Goal: Task Accomplishment & Management: Manage account settings

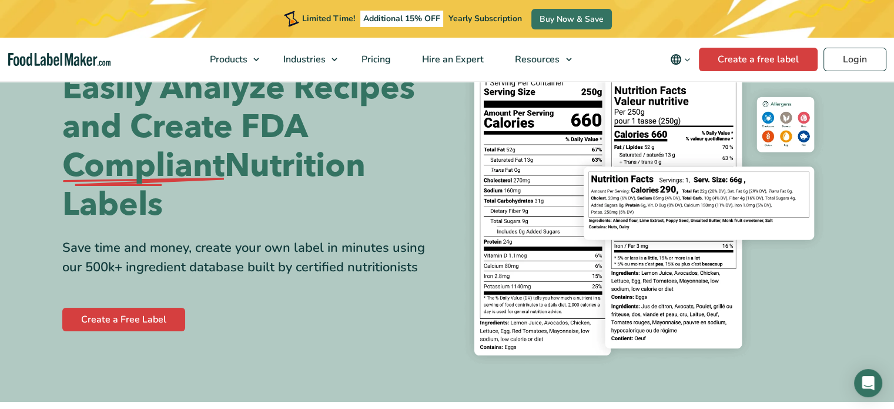
scroll to position [79, 0]
click at [115, 319] on link "Create a Free Label" at bounding box center [123, 319] width 123 height 24
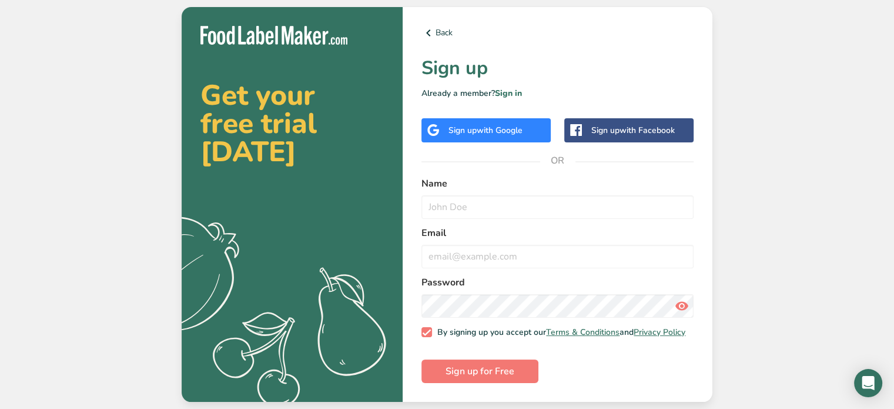
click at [447, 122] on div "Sign up with Google" at bounding box center [486, 130] width 129 height 24
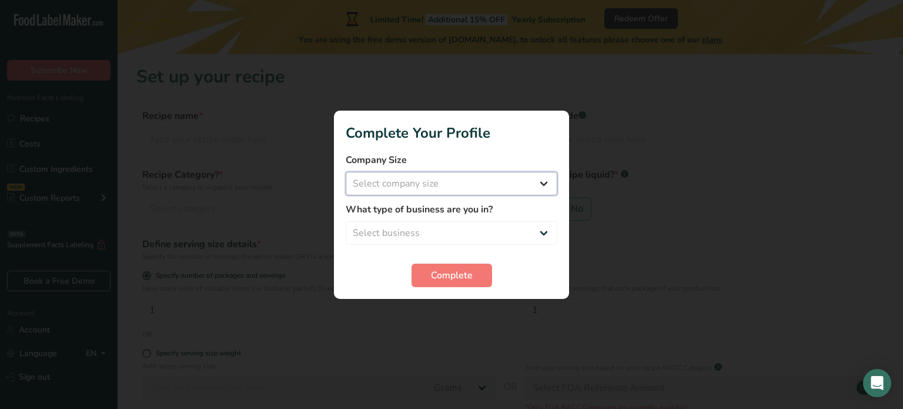
click at [424, 185] on select "Select company size Fewer than 10 Employees 10 to 50 Employees 51 to 500 Employ…" at bounding box center [452, 184] width 212 height 24
select select "1"
click at [346, 172] on select "Select company size Fewer than 10 Employees 10 to 50 Employees 51 to 500 Employ…" at bounding box center [452, 184] width 212 height 24
click at [432, 232] on select "Select business Packaged Food Manufacturer Restaurant & Cafe Bakery Meal Plans …" at bounding box center [452, 233] width 212 height 24
select select "1"
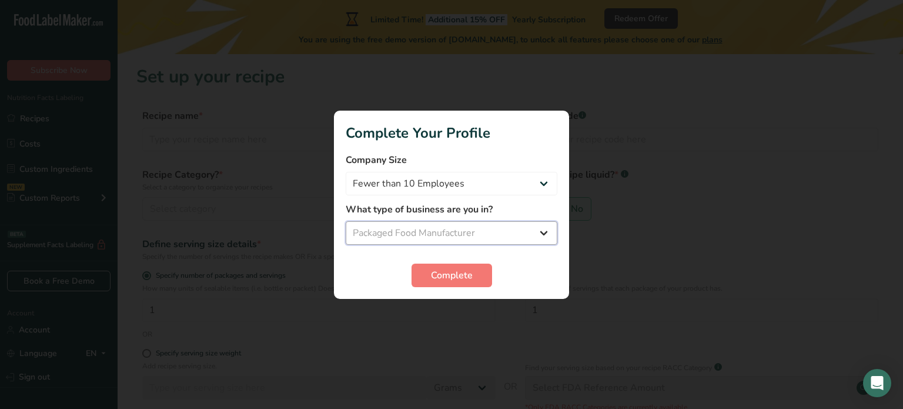
click at [346, 221] on select "Select business Packaged Food Manufacturer Restaurant & Cafe Bakery Meal Plans …" at bounding box center [452, 233] width 212 height 24
click at [435, 268] on span "Complete" at bounding box center [452, 275] width 42 height 14
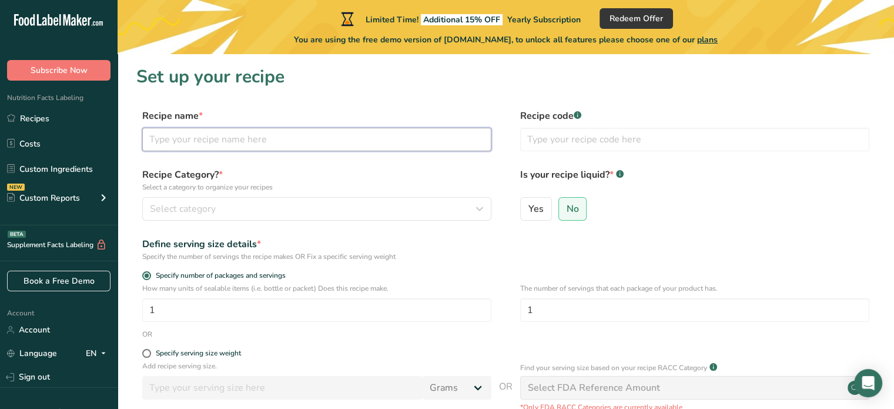
click at [263, 138] on input "text" at bounding box center [316, 140] width 349 height 24
type input "Coconut Caramel Mocha"
click at [324, 210] on div "Select category" at bounding box center [313, 209] width 327 height 14
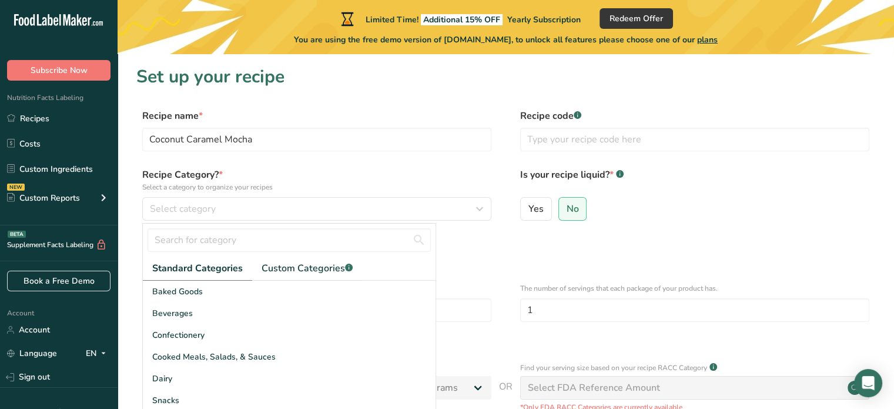
click at [550, 257] on div "Define serving size details * Specify the number of servings the recipe makes O…" at bounding box center [505, 249] width 739 height 25
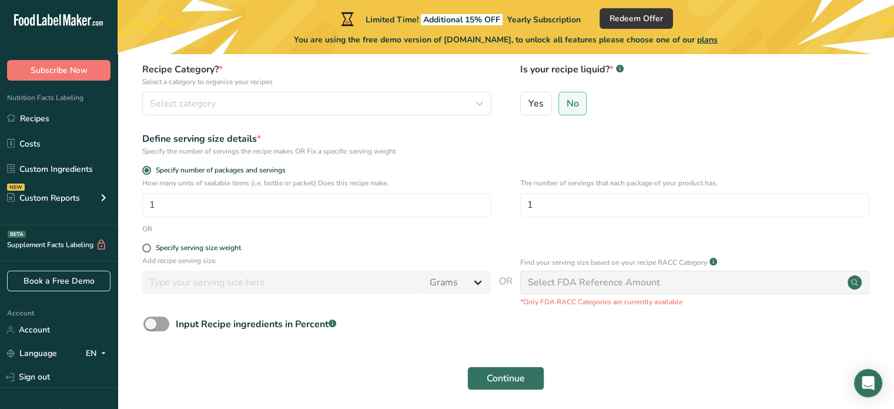
scroll to position [127, 0]
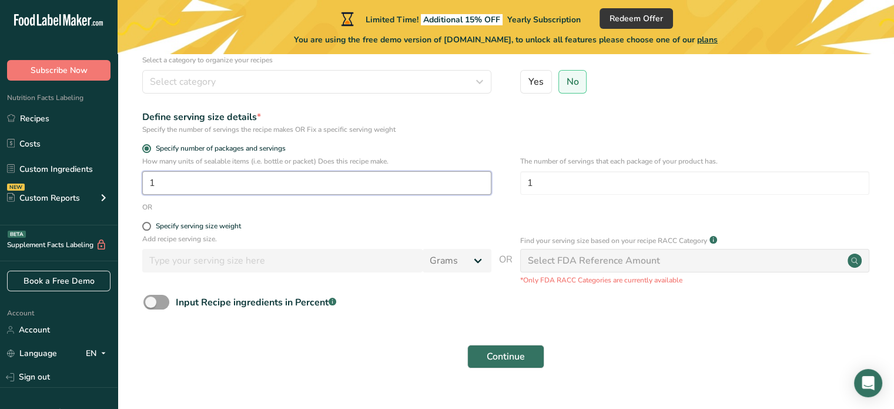
click at [330, 175] on input "1" at bounding box center [316, 183] width 349 height 24
click at [556, 185] on input "1" at bounding box center [694, 183] width 349 height 24
click at [555, 152] on div "Specify number of packages and servings" at bounding box center [505, 150] width 739 height 12
click at [501, 202] on div "OR" at bounding box center [505, 207] width 739 height 11
click at [560, 168] on div "The number of servings that each package of your product has. 16" at bounding box center [694, 179] width 349 height 46
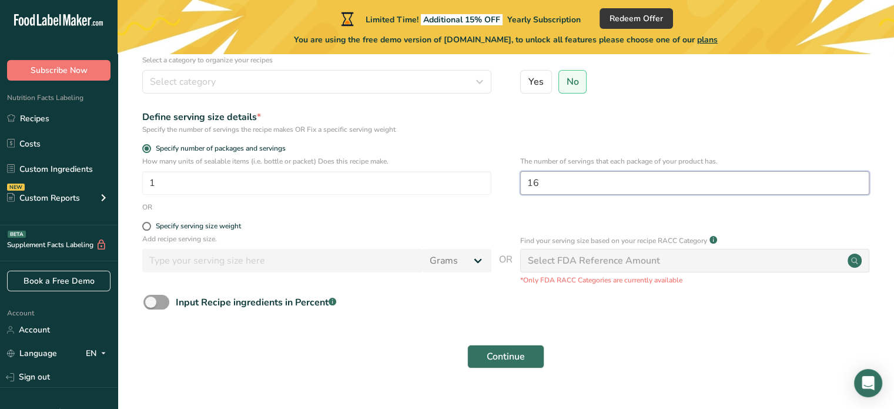
click at [559, 178] on input "16" at bounding box center [694, 183] width 349 height 24
type input "1"
type input "16"
click at [492, 356] on span "Continue" at bounding box center [506, 356] width 38 height 14
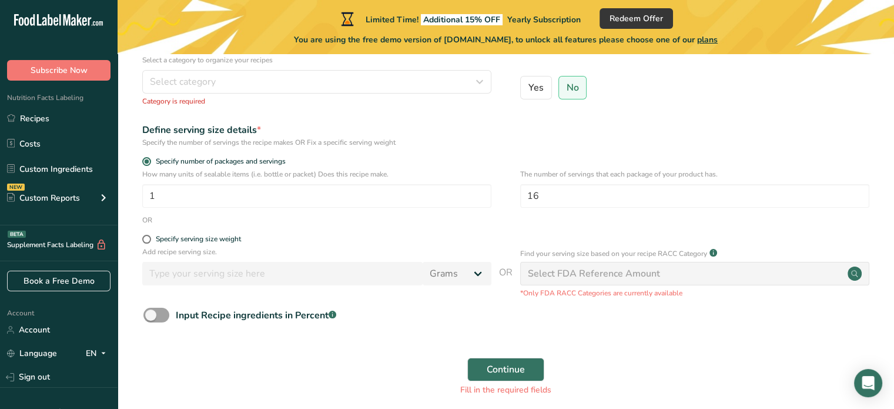
click at [574, 270] on div "Select FDA Reference Amount" at bounding box center [594, 273] width 132 height 14
click at [381, 369] on div "Continue Fill in the required fields" at bounding box center [505, 376] width 739 height 52
click at [180, 236] on div "Specify serving size weight" at bounding box center [198, 239] width 85 height 9
click at [150, 236] on input "Specify serving size weight" at bounding box center [146, 239] width 8 height 8
radio input "true"
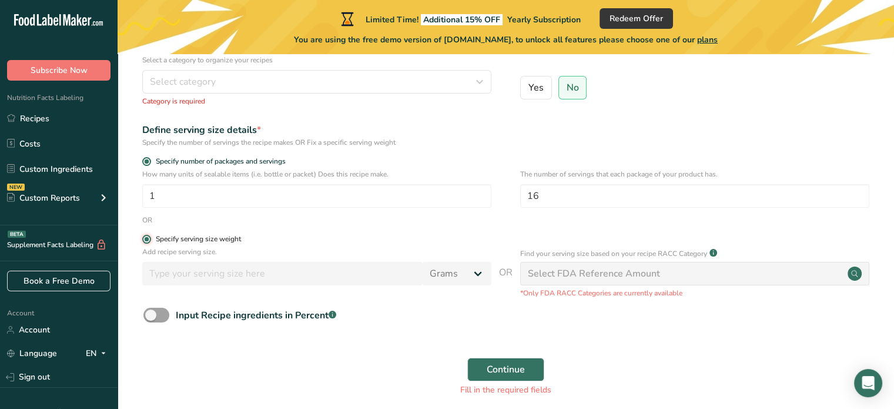
radio input "false"
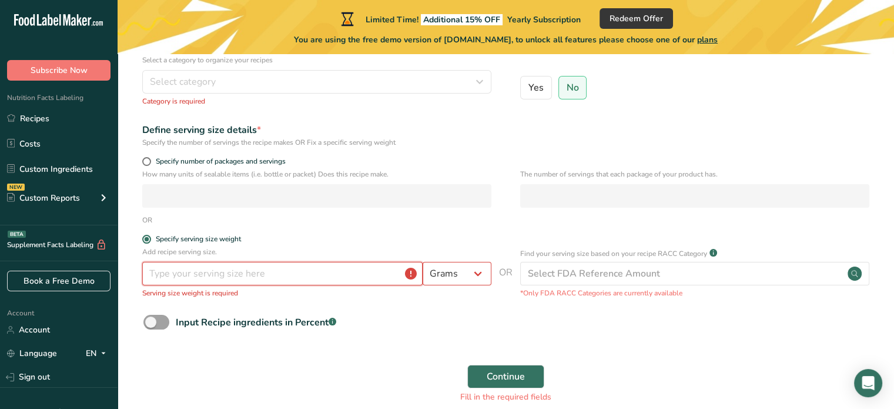
click at [198, 279] on input "number" at bounding box center [282, 274] width 280 height 24
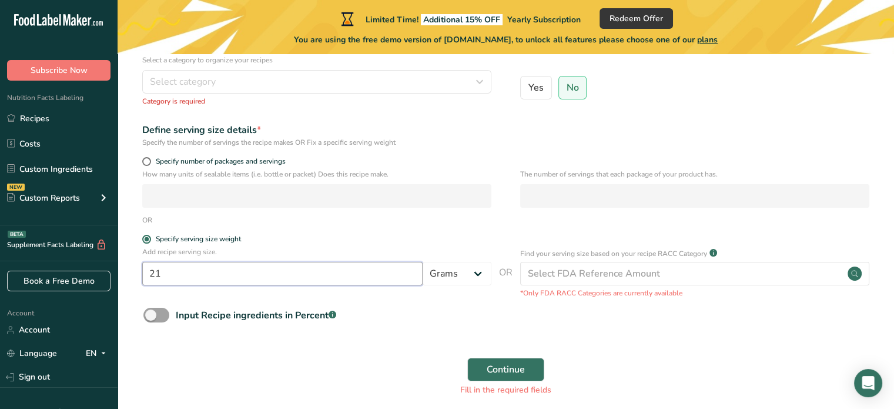
type input "21"
click at [539, 223] on div "OR" at bounding box center [505, 220] width 739 height 11
click at [503, 375] on span "Continue" at bounding box center [506, 369] width 38 height 14
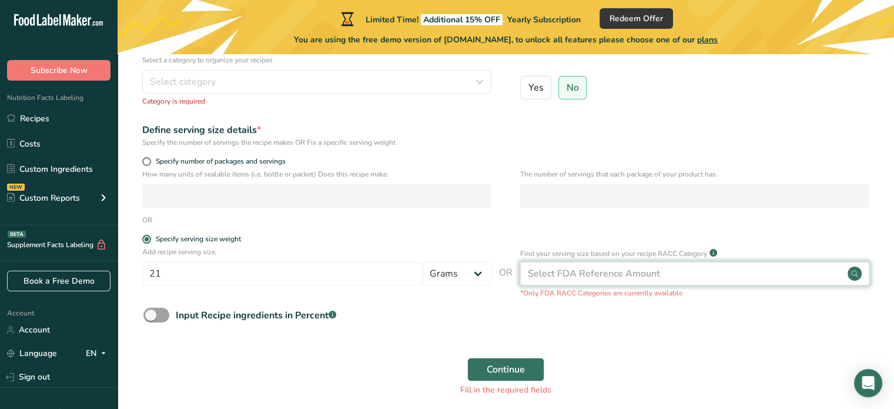
click at [574, 263] on div "Select FDA Reference Amount" at bounding box center [694, 274] width 349 height 24
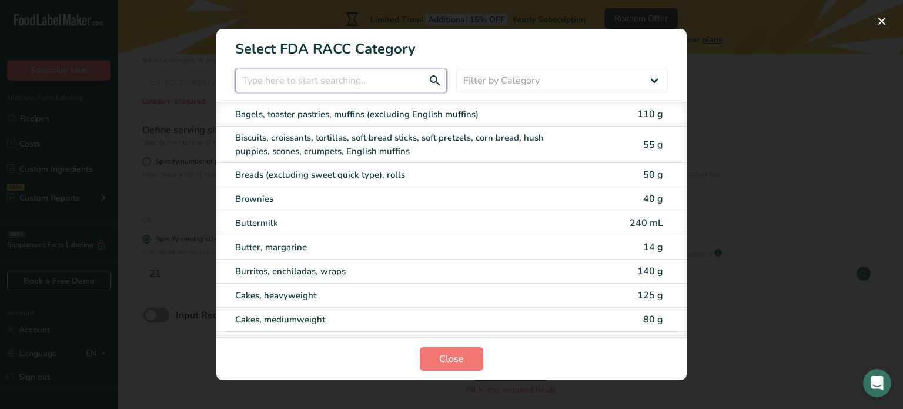
click at [361, 78] on input "RACC Category Selection Modal" at bounding box center [341, 81] width 212 height 24
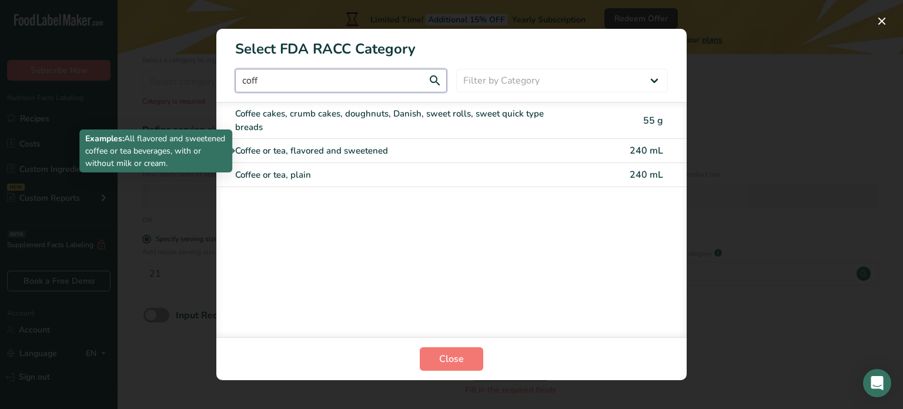
type input "coff"
click at [407, 153] on div "Coffee or tea, flavored and sweetened" at bounding box center [402, 151] width 334 height 14
type input "240"
select select "17"
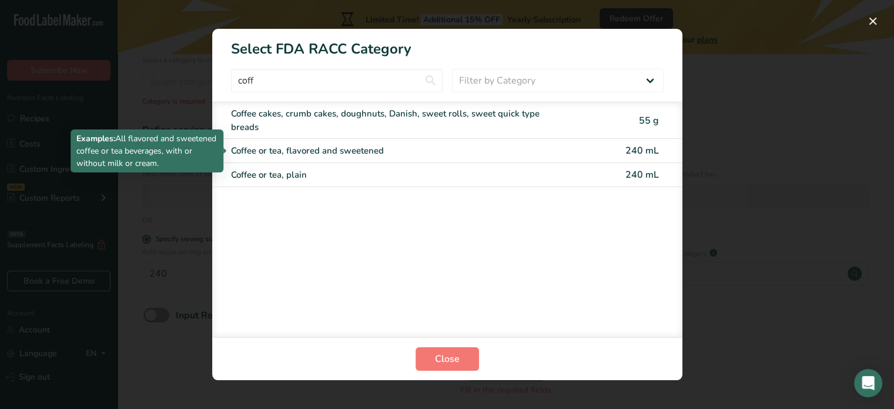
select select "22"
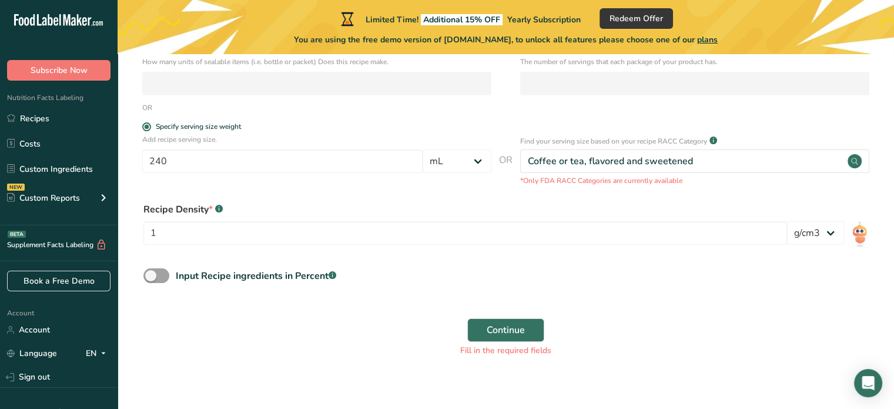
scroll to position [241, 0]
click at [334, 235] on input "1" at bounding box center [465, 231] width 644 height 24
click at [803, 239] on select "lb/ft3 g/cm3" at bounding box center [815, 231] width 57 height 24
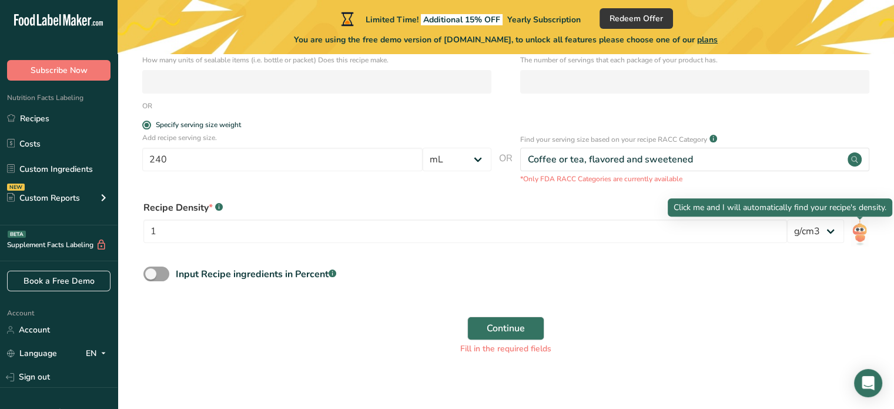
click at [864, 235] on img at bounding box center [859, 232] width 17 height 26
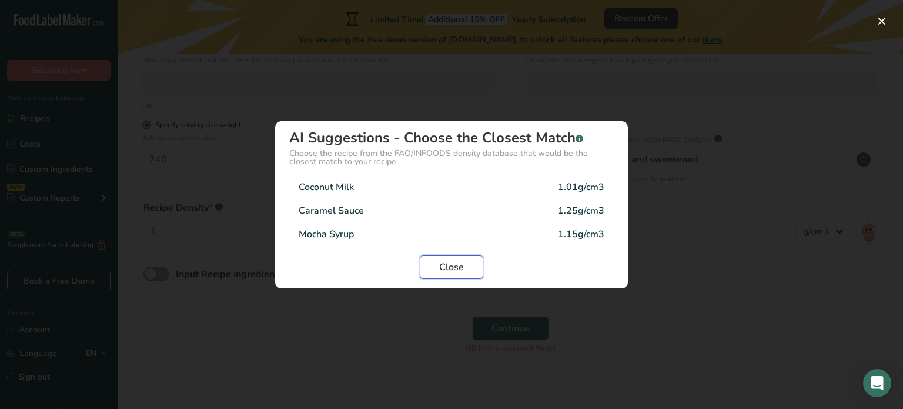
click at [474, 268] on button "Close" at bounding box center [452, 267] width 64 height 24
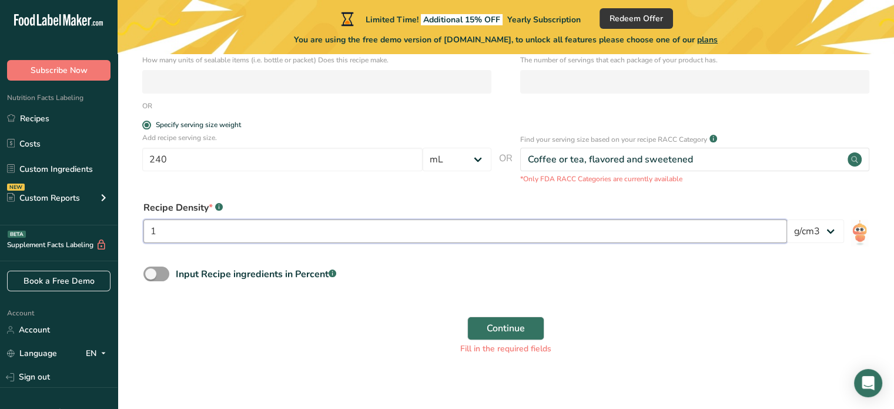
click at [504, 230] on input "1" at bounding box center [465, 231] width 644 height 24
click at [816, 239] on select "lb/ft3 g/cm3" at bounding box center [815, 231] width 57 height 24
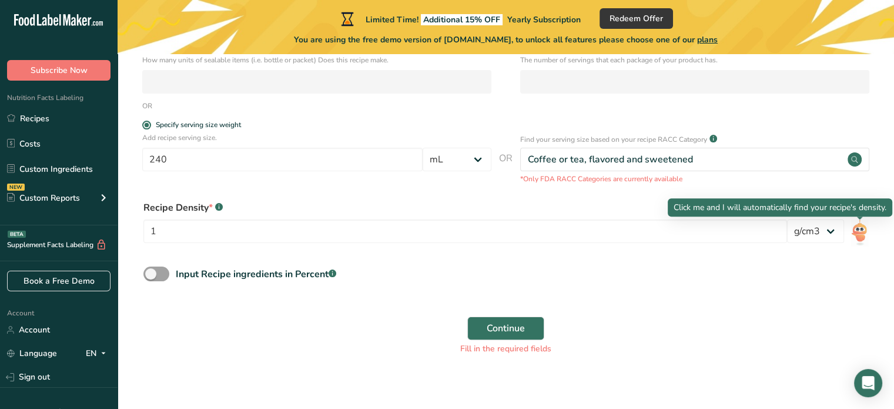
click at [857, 233] on img at bounding box center [859, 232] width 17 height 26
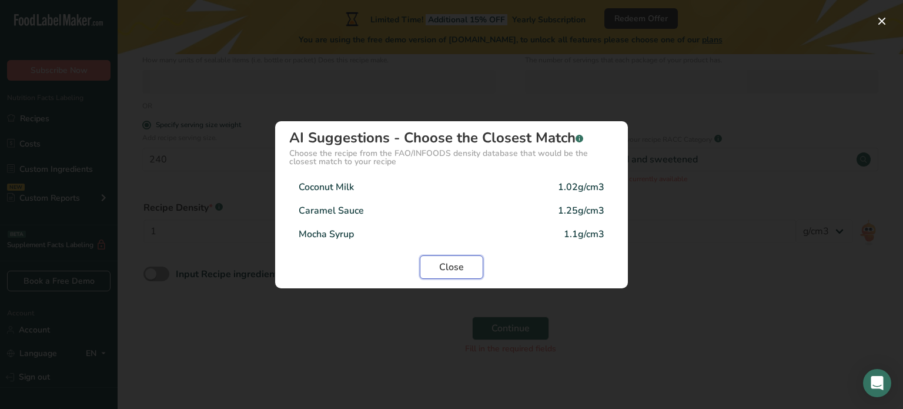
click at [433, 273] on button "Close" at bounding box center [452, 267] width 64 height 24
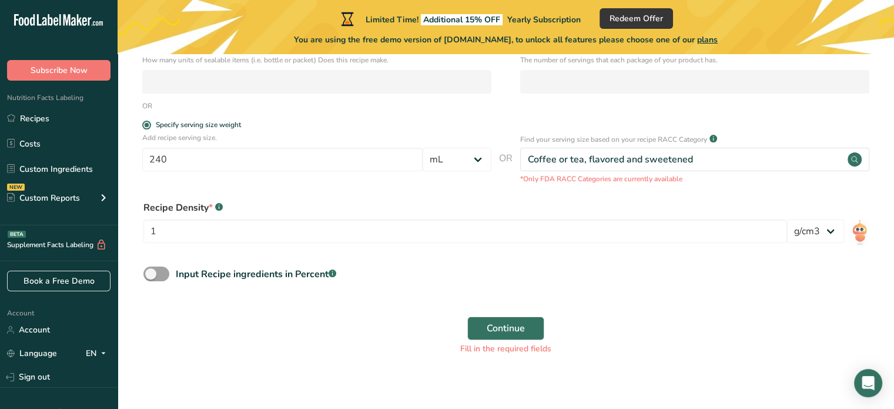
scroll to position [0, 0]
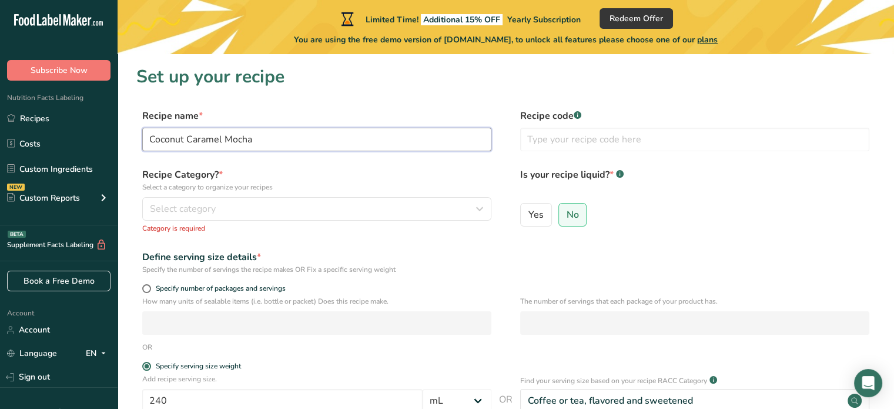
click at [308, 142] on input "Coconut Caramel Mocha" at bounding box center [316, 140] width 349 height 24
type input "Coconut Caramel Mocha Coffee"
click at [706, 270] on div "Define serving size details * Specify the number of servings the recipe makes O…" at bounding box center [505, 262] width 739 height 25
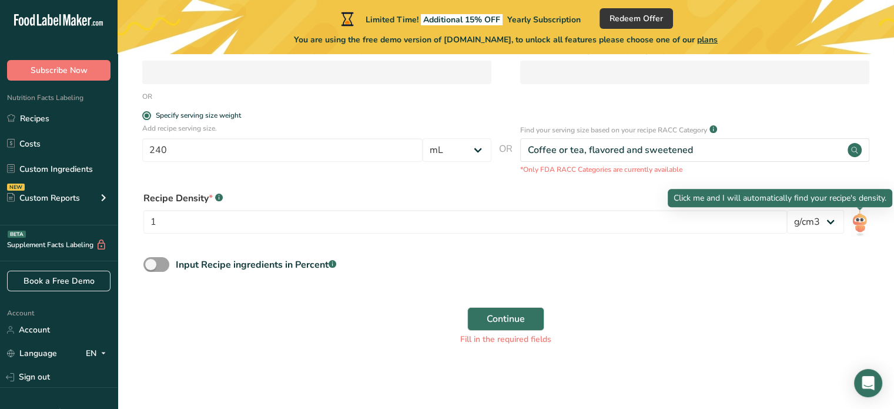
click at [860, 222] on img at bounding box center [859, 223] width 17 height 26
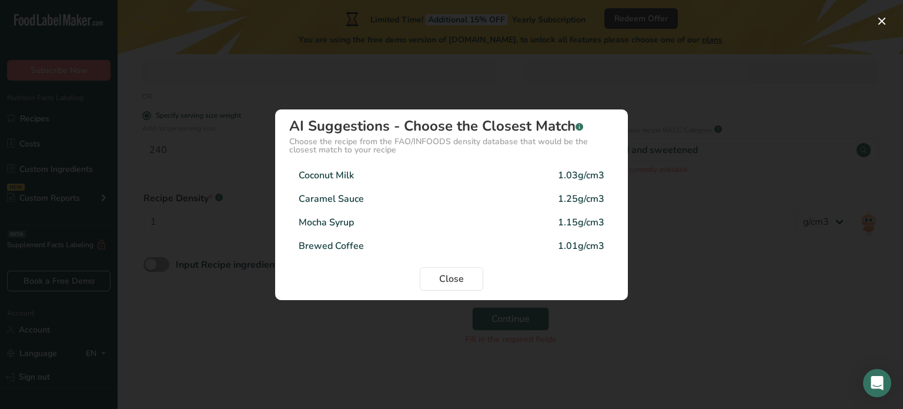
drag, startPoint x: 437, startPoint y: 253, endPoint x: 401, endPoint y: 246, distance: 37.3
click at [401, 246] on div "Brewed Coffee 1.01g/cm3" at bounding box center [451, 246] width 325 height 24
type input "1.01"
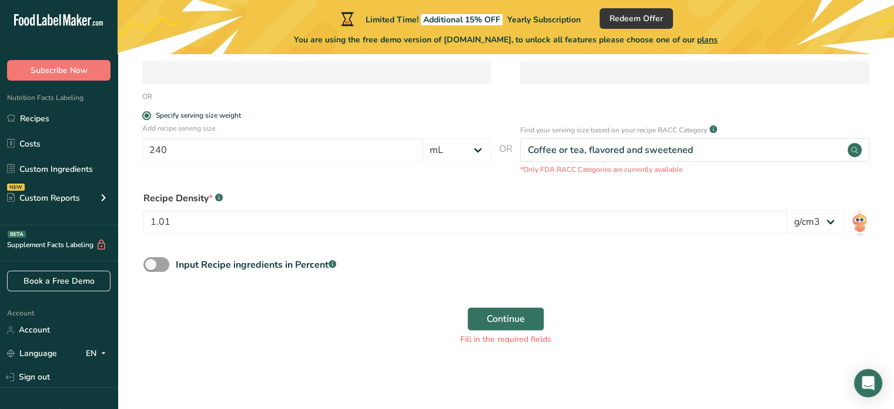
scroll to position [0, 0]
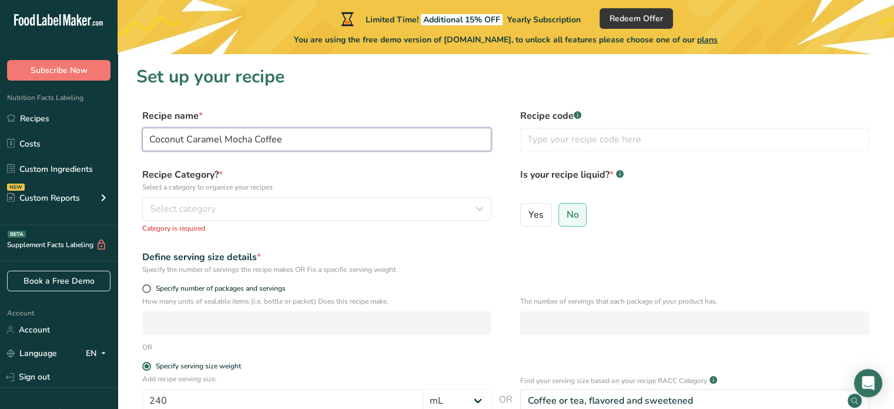
click at [374, 141] on input "Coconut Caramel Mocha Coffee" at bounding box center [316, 140] width 349 height 24
type input "Coconut Caramel Mocha"
click at [323, 189] on p "Select a category to organize your recipes" at bounding box center [316, 187] width 349 height 11
click at [319, 208] on div "Select category" at bounding box center [313, 209] width 327 height 14
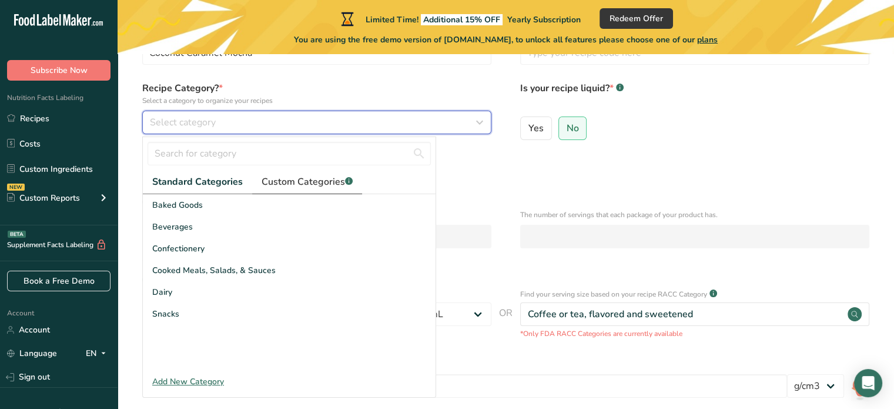
scroll to position [88, 0]
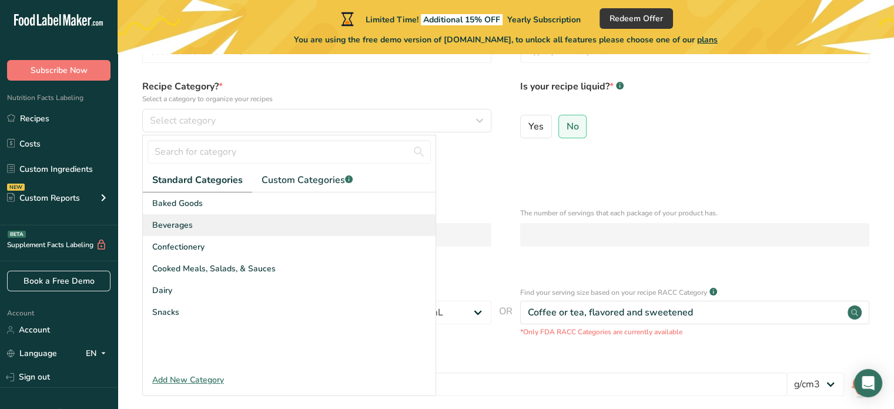
click at [200, 221] on div "Beverages" at bounding box center [289, 225] width 293 height 22
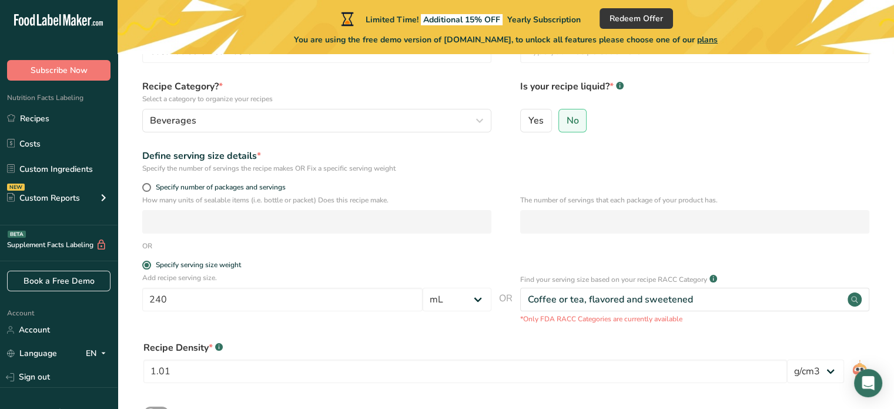
scroll to position [238, 0]
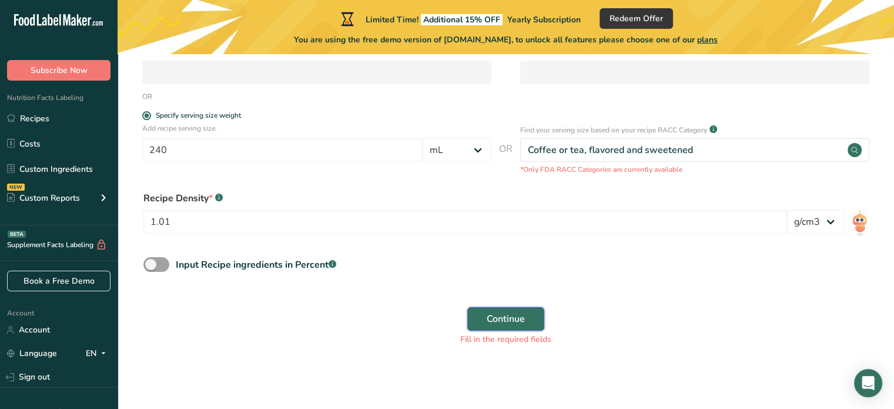
click at [499, 309] on button "Continue" at bounding box center [505, 319] width 77 height 24
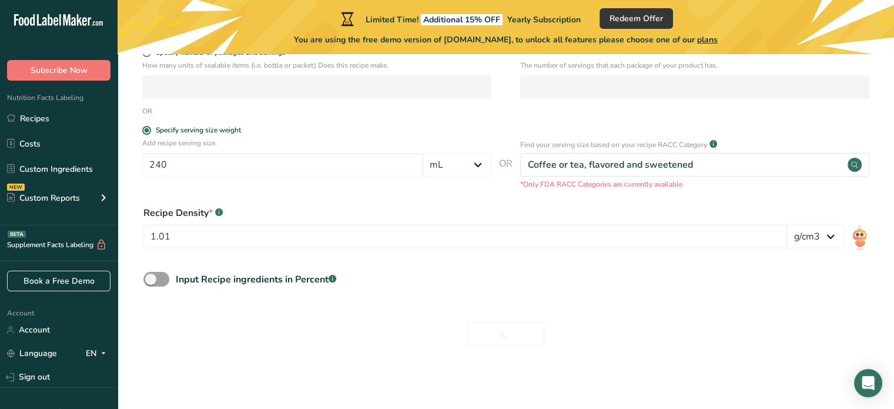
scroll to position [223, 0]
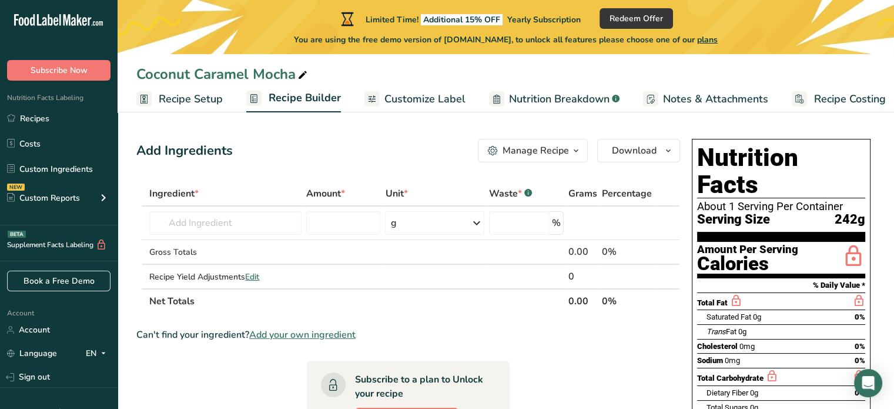
click at [773, 204] on section "Nutrition Facts About 1 Serving Per Container Serving Size 242g" at bounding box center [781, 193] width 168 height 98
click at [437, 99] on span "Customize Label" at bounding box center [425, 99] width 81 height 16
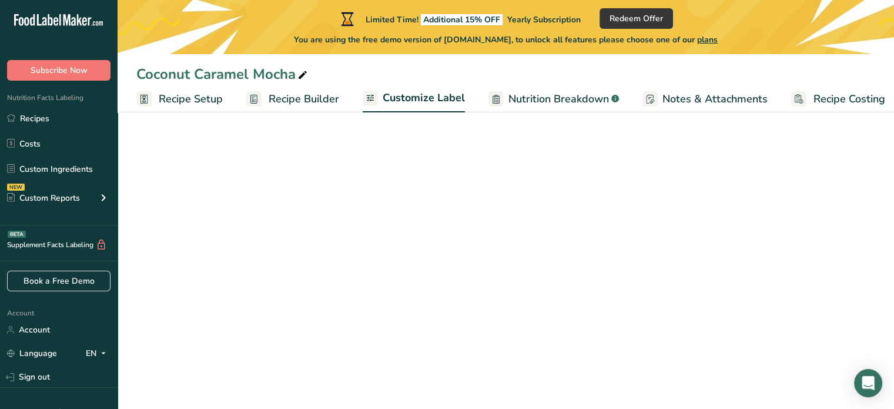
scroll to position [0, 10]
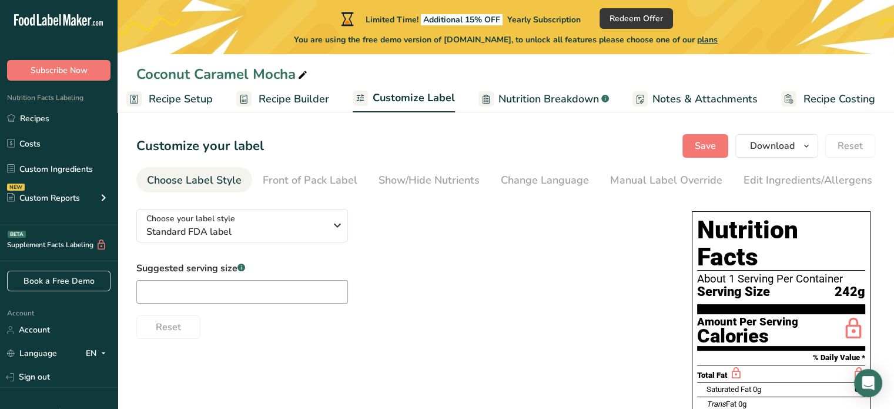
click at [509, 104] on span "Nutrition Breakdown" at bounding box center [549, 99] width 101 height 16
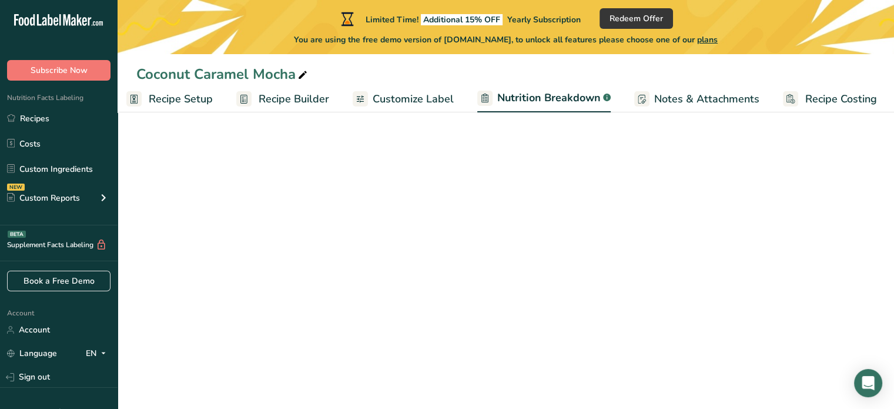
scroll to position [0, 11]
select select "Calories"
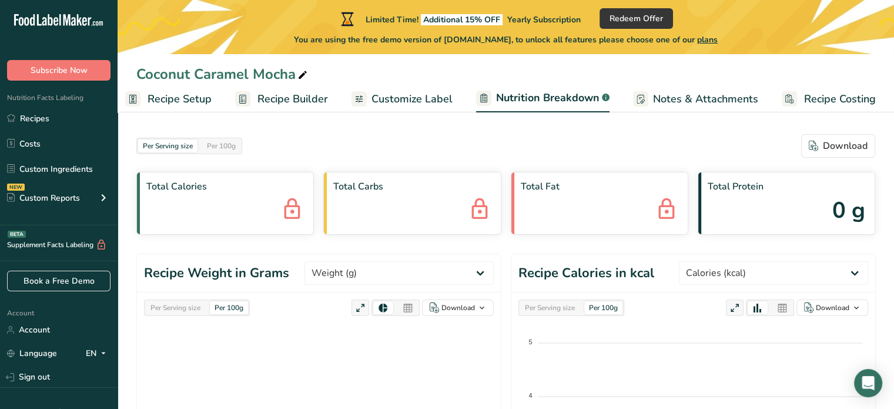
click at [230, 205] on div "Total Calories" at bounding box center [225, 203] width 178 height 63
click at [65, 329] on link "Account" at bounding box center [59, 329] width 118 height 21
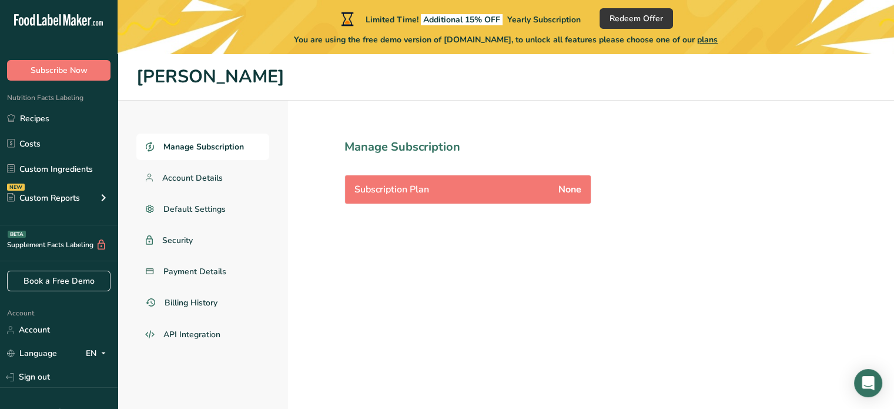
click at [191, 145] on span "Manage Subscription" at bounding box center [203, 147] width 81 height 12
click at [196, 175] on span "Account Details" at bounding box center [192, 178] width 61 height 12
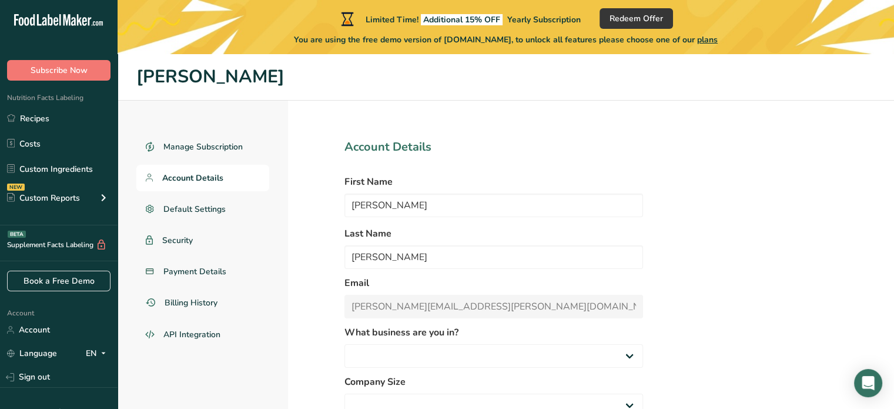
select select
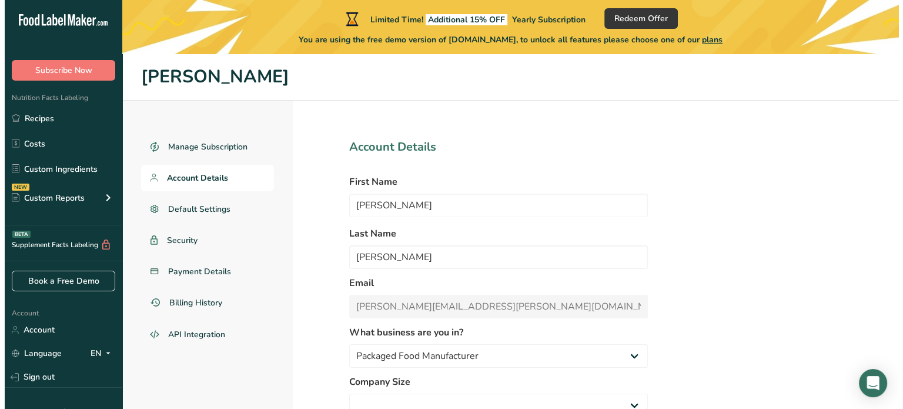
scroll to position [79, 0]
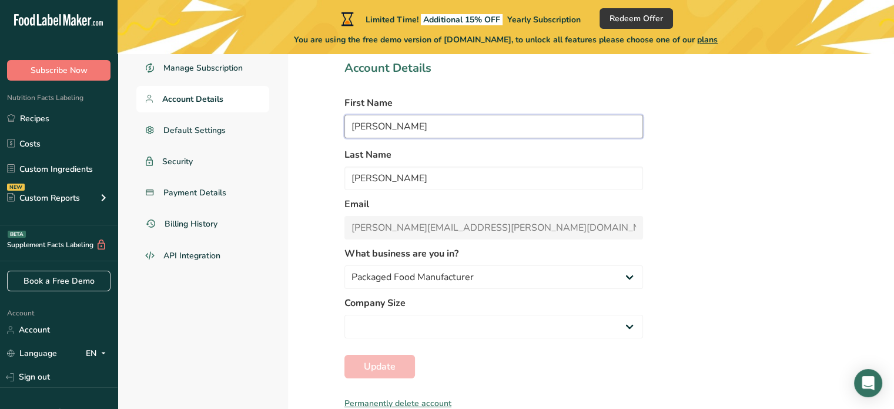
click at [426, 125] on input "Matthew" at bounding box center [494, 127] width 299 height 24
type input "M"
type input "-"
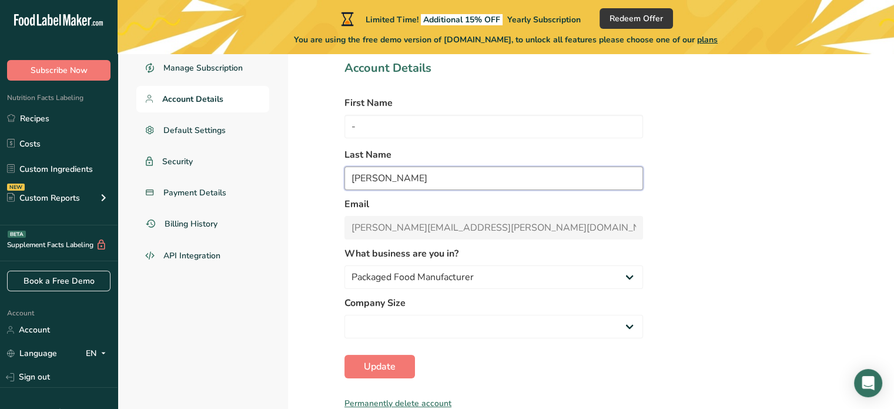
click at [374, 178] on input "Orellana" at bounding box center [494, 178] width 299 height 24
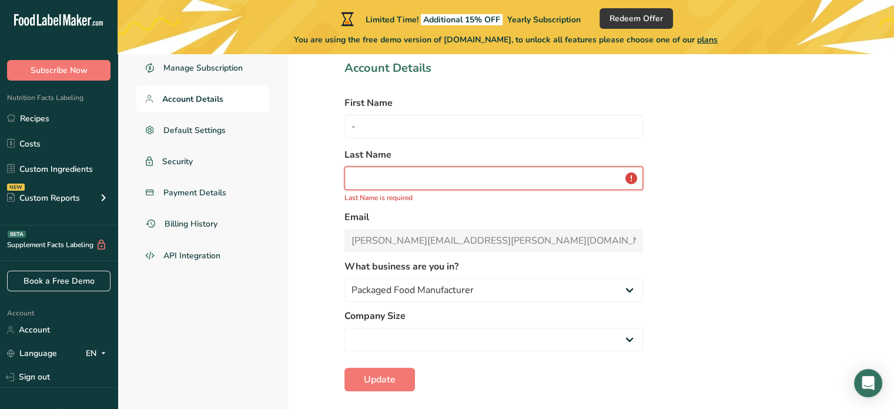
type input "0"
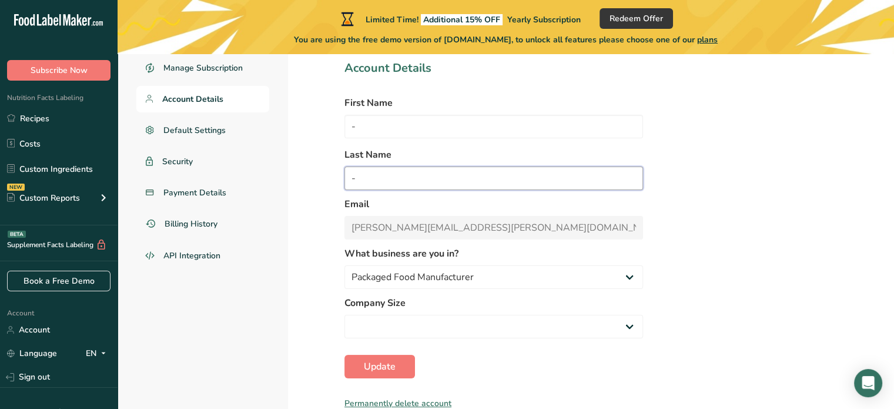
type input "-"
click at [697, 193] on section "Account Details First Name - Last Name - Email matthew.orellana@foxtailcoffee.c…" at bounding box center [494, 216] width 412 height 388
click at [393, 402] on div "Permanently delete account" at bounding box center [494, 403] width 299 height 12
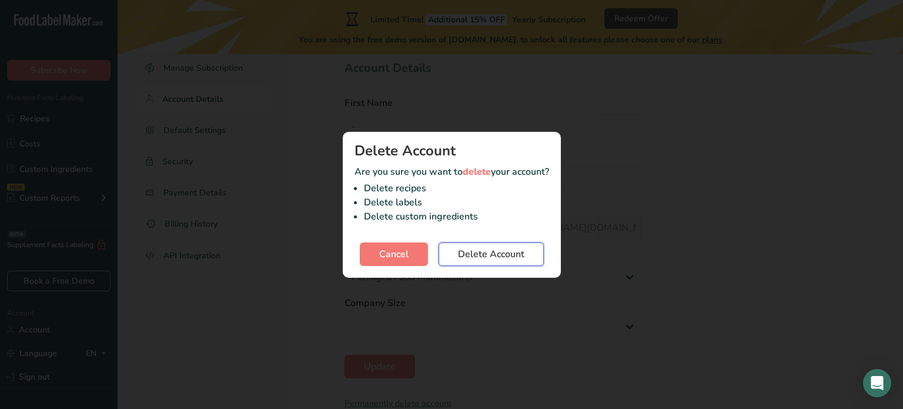
click at [482, 253] on span "Delete Account" at bounding box center [491, 254] width 66 height 14
